Goal: Transaction & Acquisition: Purchase product/service

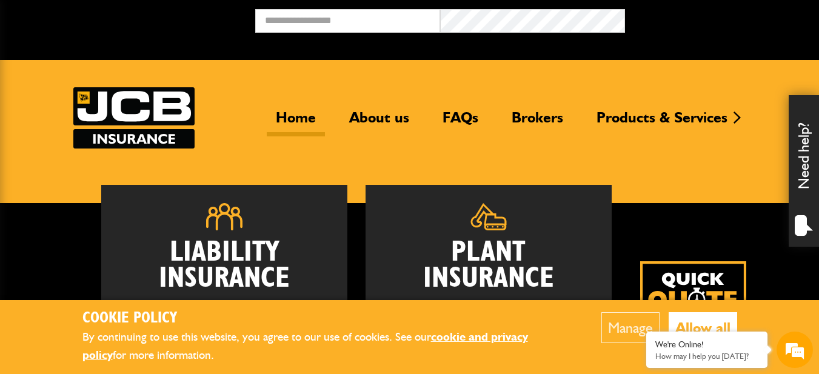
click at [703, 331] on button "Allow all" at bounding box center [703, 327] width 68 height 31
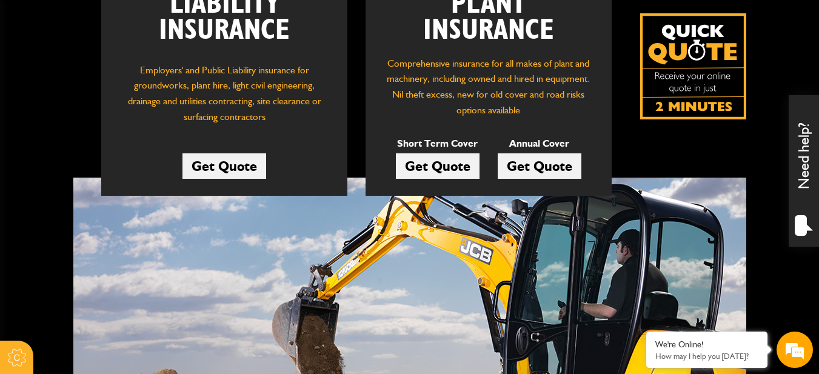
scroll to position [242, 0]
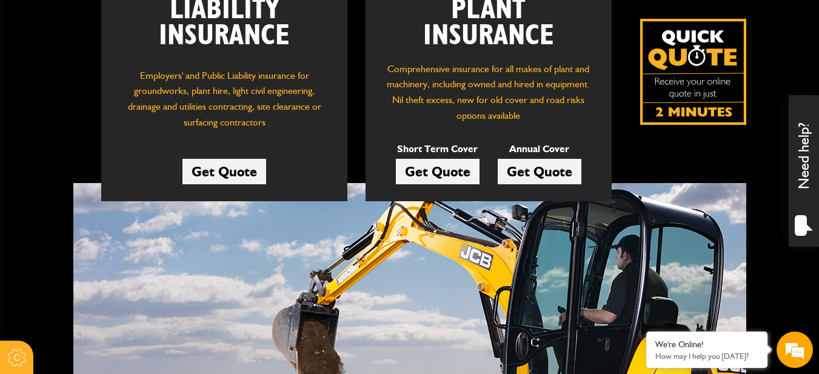
click at [432, 170] on link "Get Quote" at bounding box center [438, 171] width 84 height 25
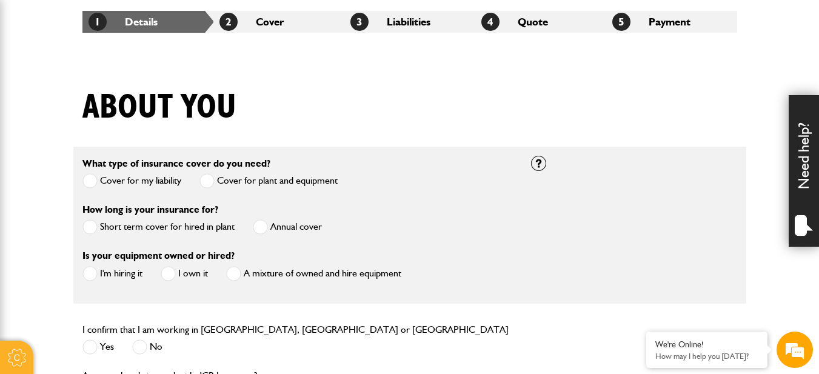
scroll to position [221, 0]
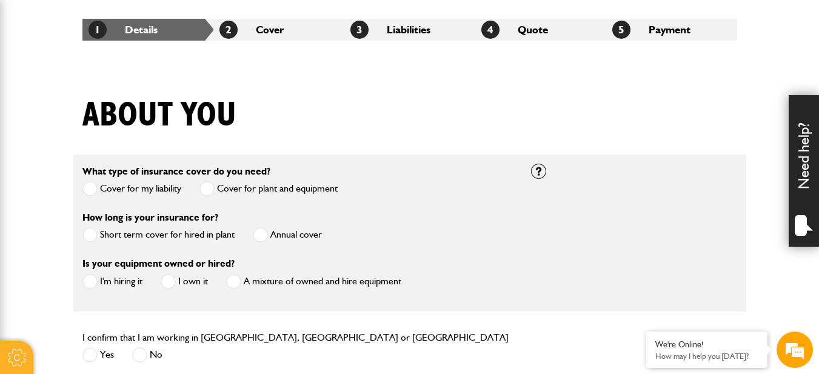
click at [502, 111] on div "About you" at bounding box center [409, 124] width 673 height 59
